Goal: Task Accomplishment & Management: Manage account settings

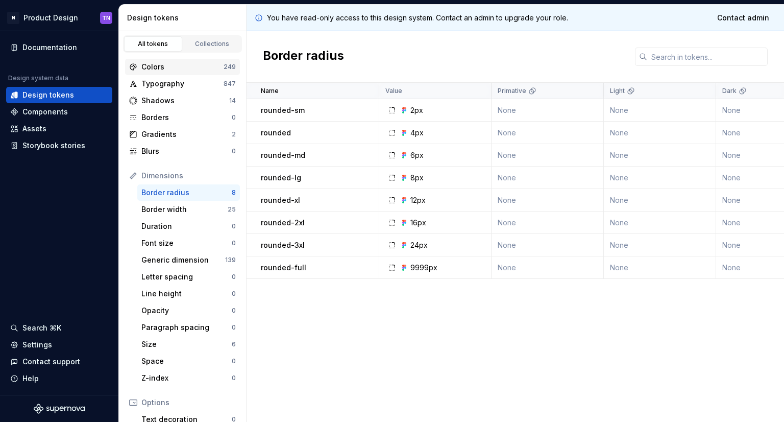
click at [193, 69] on div "Colors" at bounding box center [182, 67] width 82 height 10
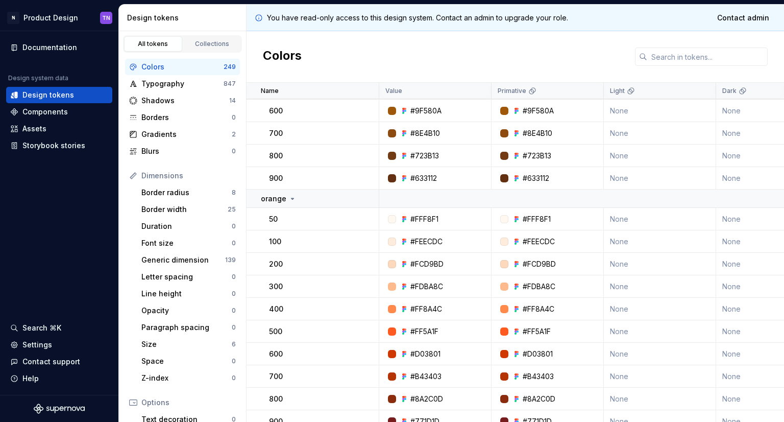
scroll to position [153, 0]
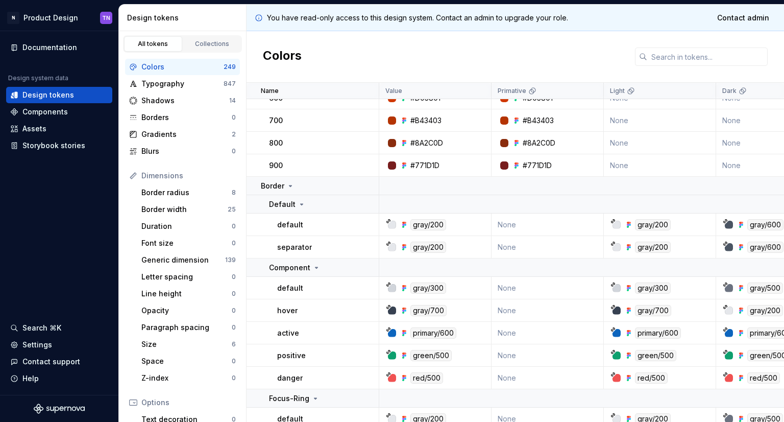
scroll to position [408, 0]
click at [73, 16] on html "N Product Design TN Documentation Design system data Design tokens Components A…" at bounding box center [392, 211] width 784 height 422
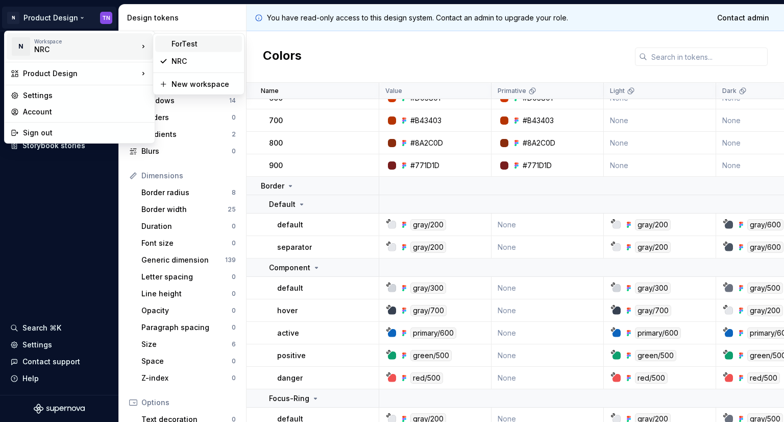
drag, startPoint x: 187, startPoint y: 50, endPoint x: 185, endPoint y: 44, distance: 5.3
click at [185, 44] on div "ForTest" at bounding box center [205, 44] width 66 height 10
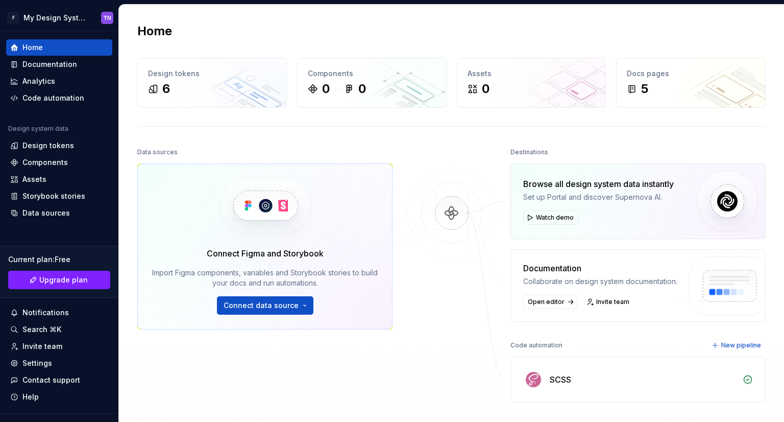
click at [436, 311] on div at bounding box center [452, 273] width 102 height 257
click at [435, 294] on div at bounding box center [452, 273] width 102 height 257
click at [58, 98] on div "Code automation" at bounding box center [53, 98] width 62 height 10
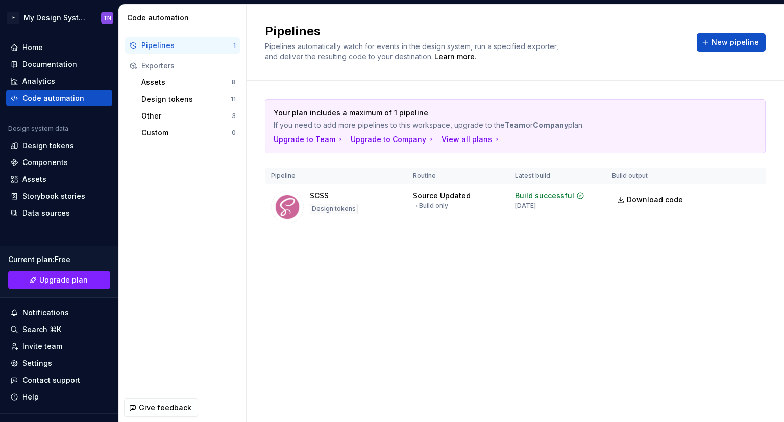
click at [587, 257] on div "Your plan includes a maximum of 1 pipeline If you need to add more pipelines to…" at bounding box center [515, 174] width 501 height 187
click at [320, 196] on div "SCSS" at bounding box center [319, 195] width 19 height 10
click at [497, 256] on div "Your plan includes a maximum of 1 pipeline If you need to add more pipelines to…" at bounding box center [515, 174] width 501 height 187
click at [733, 39] on span "New pipeline" at bounding box center [735, 42] width 47 height 10
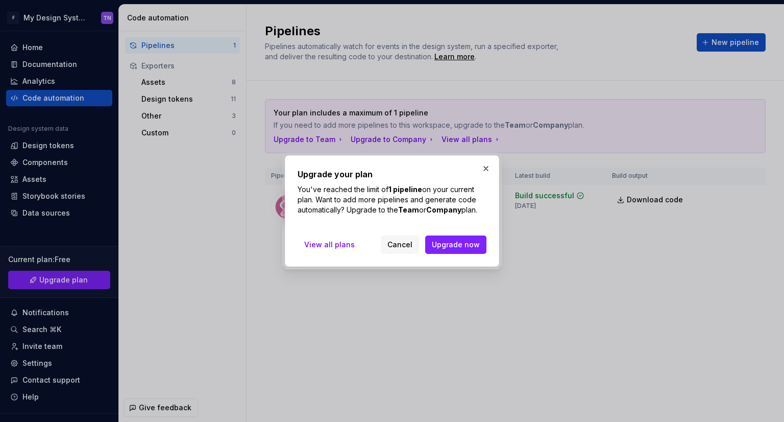
drag, startPoint x: 485, startPoint y: 163, endPoint x: 346, endPoint y: 127, distance: 144.0
click at [485, 162] on button "button" at bounding box center [486, 168] width 14 height 14
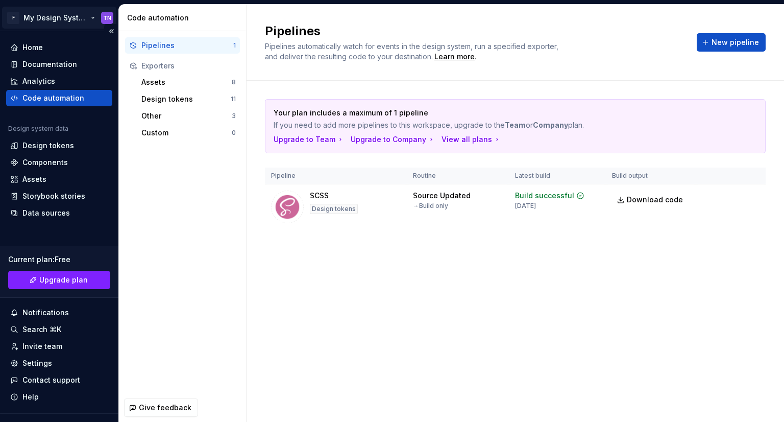
click at [88, 19] on html "F My Design System TN Home Documentation Analytics Code automation Design syste…" at bounding box center [392, 211] width 784 height 422
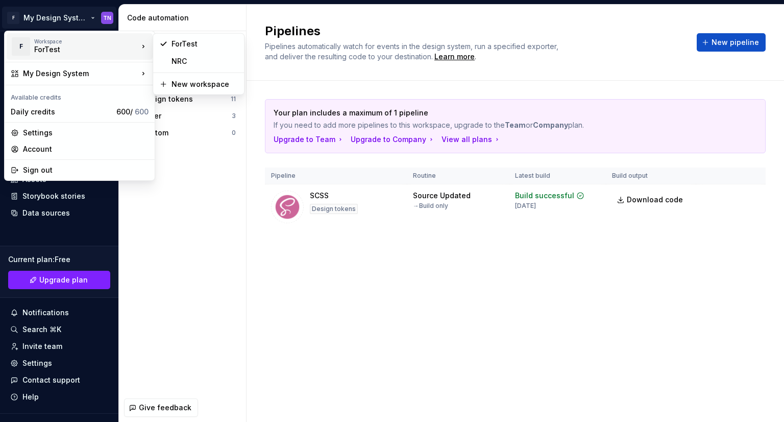
click at [111, 46] on div "ForTest" at bounding box center [77, 49] width 87 height 10
click at [195, 83] on div "New workspace" at bounding box center [205, 84] width 66 height 10
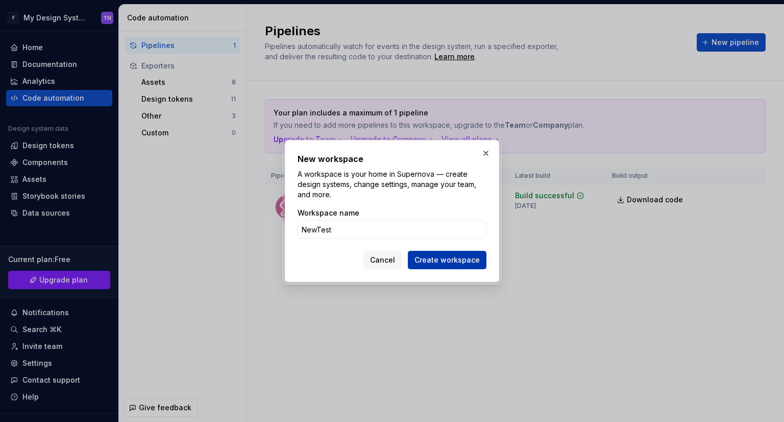
type input "NewTest"
click at [463, 265] on button "Create workspace" at bounding box center [447, 260] width 79 height 18
